Goal: Check status: Check status

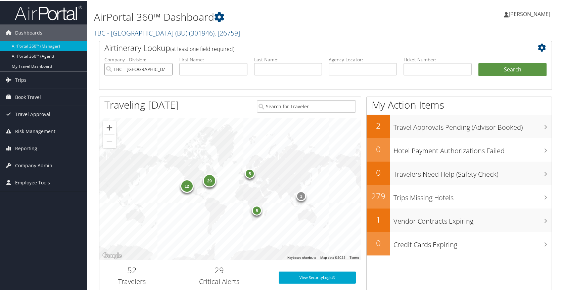
click at [167, 67] on input "TBC - Boston University (BU)" at bounding box center [138, 68] width 68 height 12
click at [153, 69] on input "search" at bounding box center [138, 68] width 68 height 12
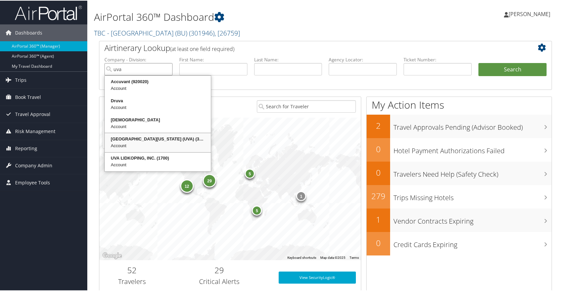
click at [156, 140] on div "University of Virginia (UVA) (301062)" at bounding box center [158, 138] width 104 height 7
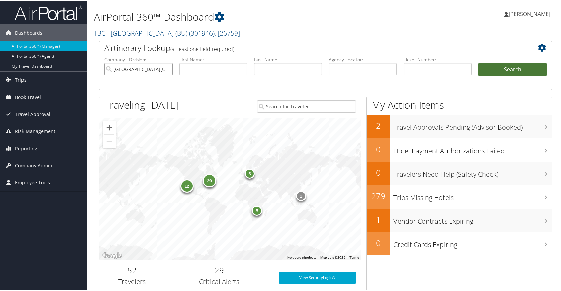
type input "[GEOGRAPHIC_DATA][US_STATE] (UVA)"
click at [500, 73] on button "Search" at bounding box center [512, 68] width 68 height 13
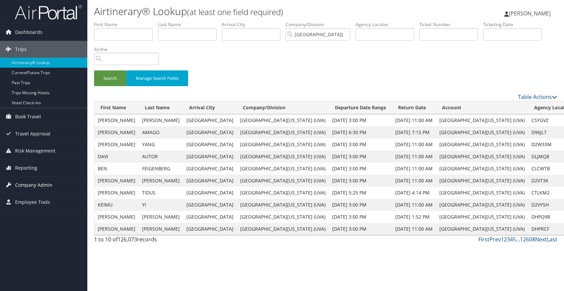
click at [27, 185] on span "Company Admin" at bounding box center [33, 185] width 37 height 17
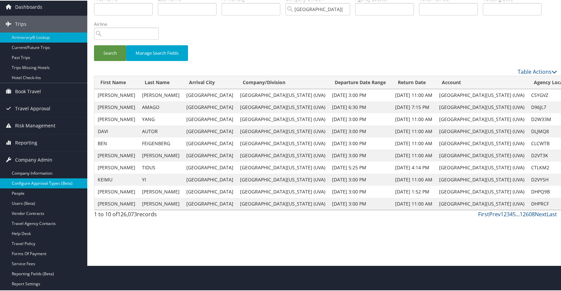
scroll to position [34, 0]
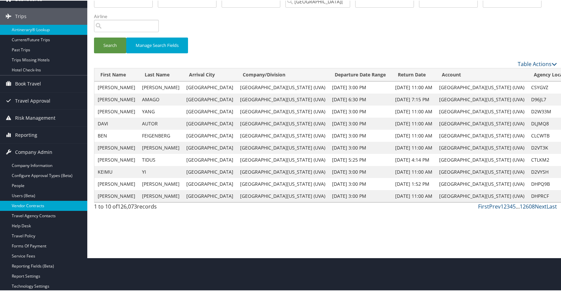
click at [45, 206] on link "Vendor Contracts" at bounding box center [43, 205] width 87 height 10
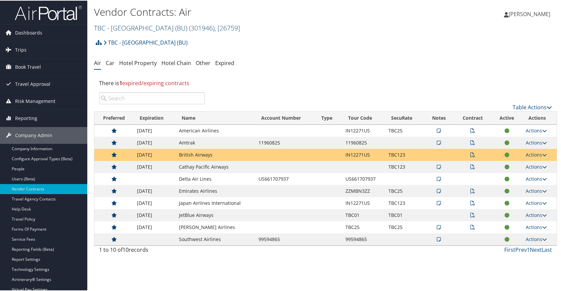
click at [157, 28] on link "TBC - [GEOGRAPHIC_DATA] (BU) ( 301946 ) , [ 26759 ]" at bounding box center [167, 27] width 146 height 9
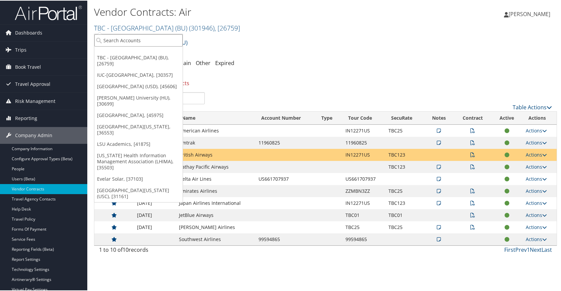
click at [150, 34] on input "search" at bounding box center [138, 40] width 88 height 12
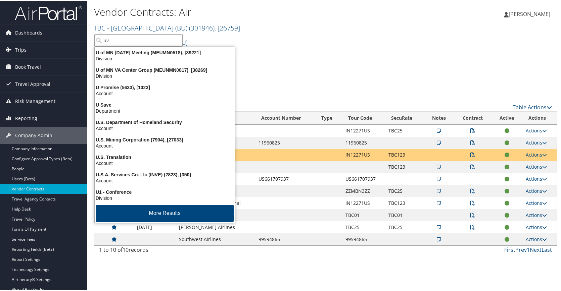
type input "uva"
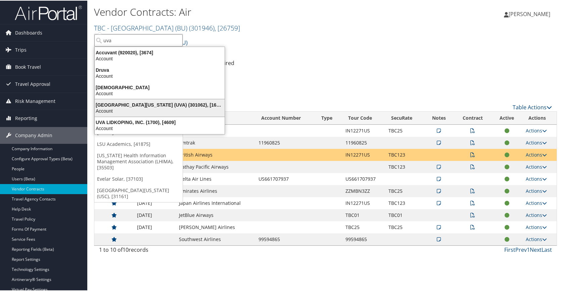
click at [169, 104] on div "University of Virginia (UVA) (301062), [16863]" at bounding box center [160, 104] width 138 height 6
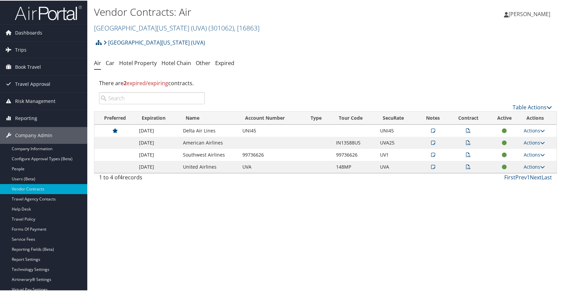
click at [467, 143] on icon at bounding box center [468, 142] width 5 height 5
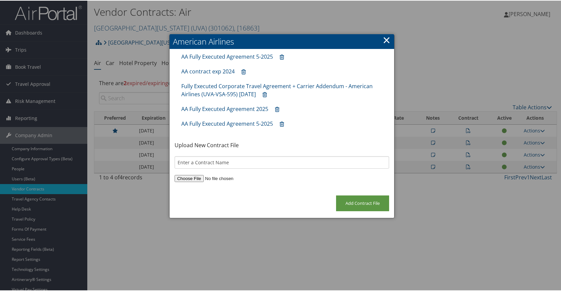
click at [467, 143] on div at bounding box center [282, 145] width 564 height 291
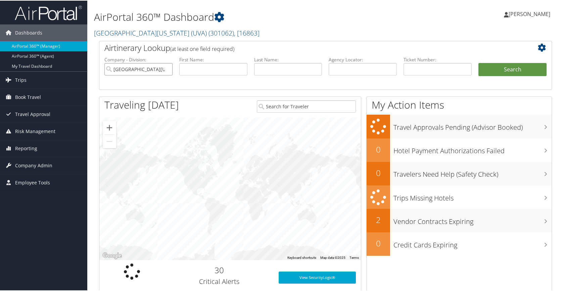
click at [165, 69] on input "[GEOGRAPHIC_DATA][US_STATE] (UVA)" at bounding box center [138, 68] width 68 height 12
click at [192, 70] on input "text" at bounding box center [213, 68] width 68 height 12
type input "mia"
type input "corona"
click at [478, 62] on button "Search" at bounding box center [512, 68] width 68 height 13
